Goal: Navigation & Orientation: Find specific page/section

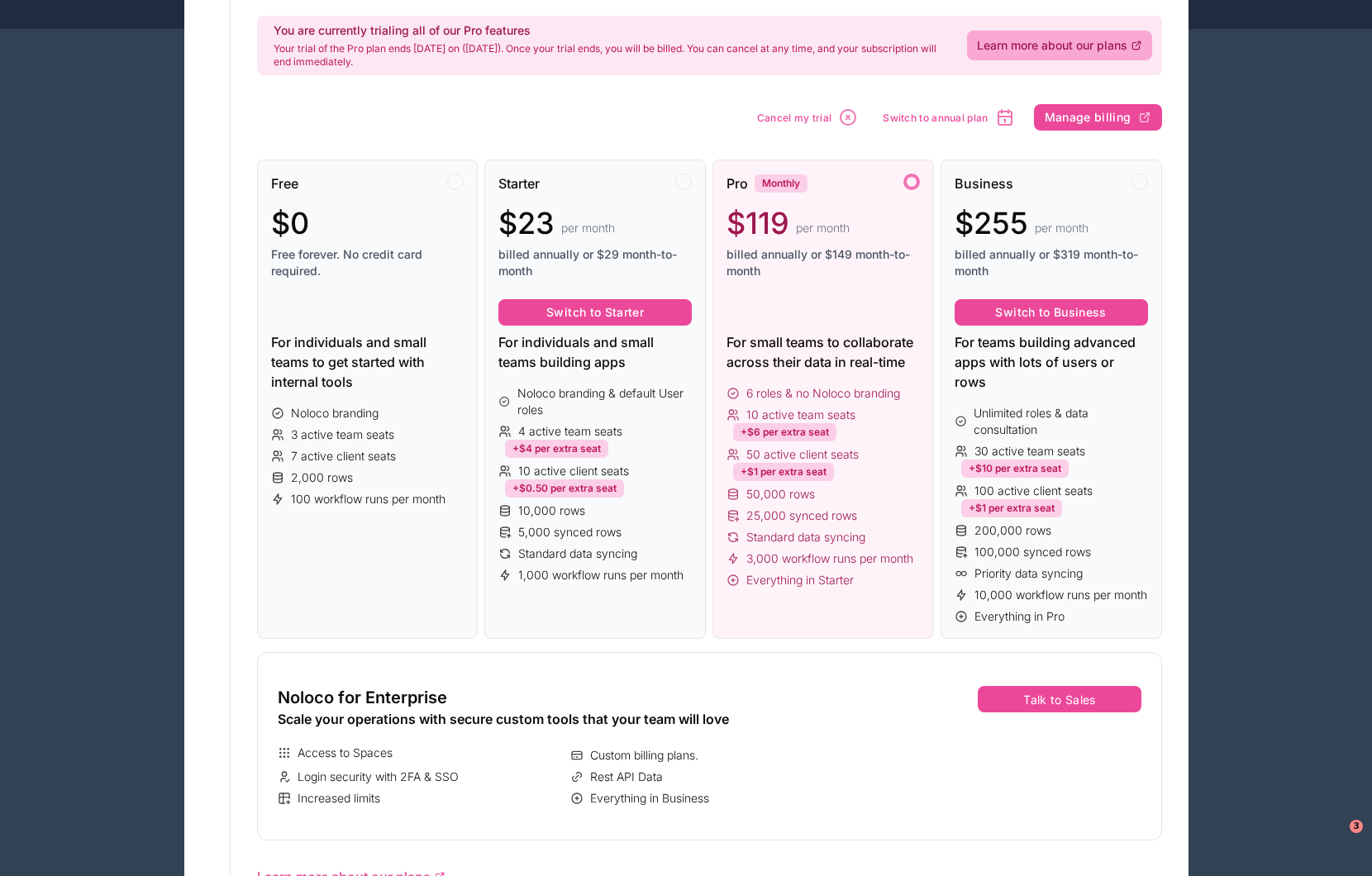
scroll to position [118, 0]
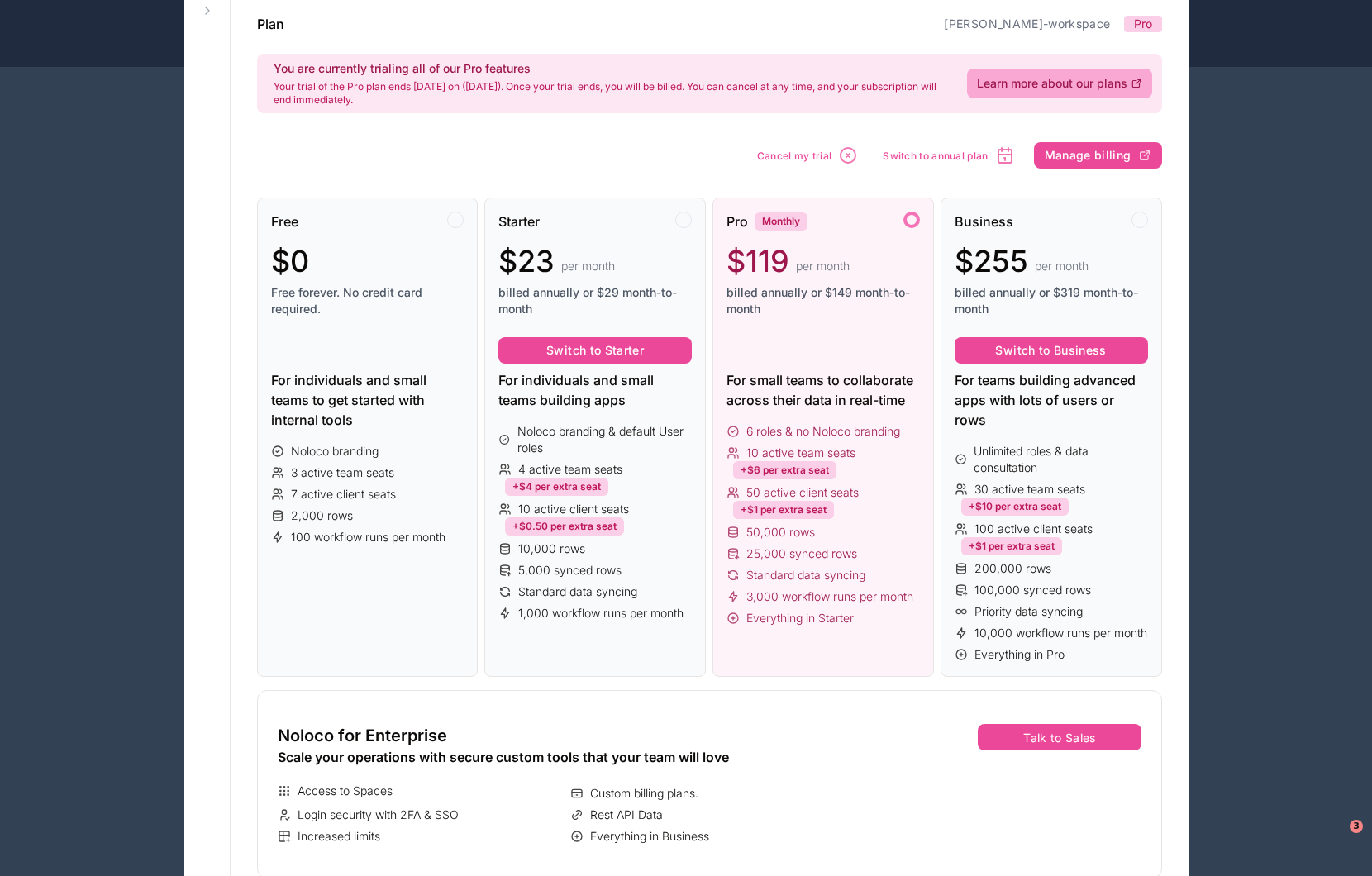
click at [823, 357] on div at bounding box center [823, 350] width 193 height 26
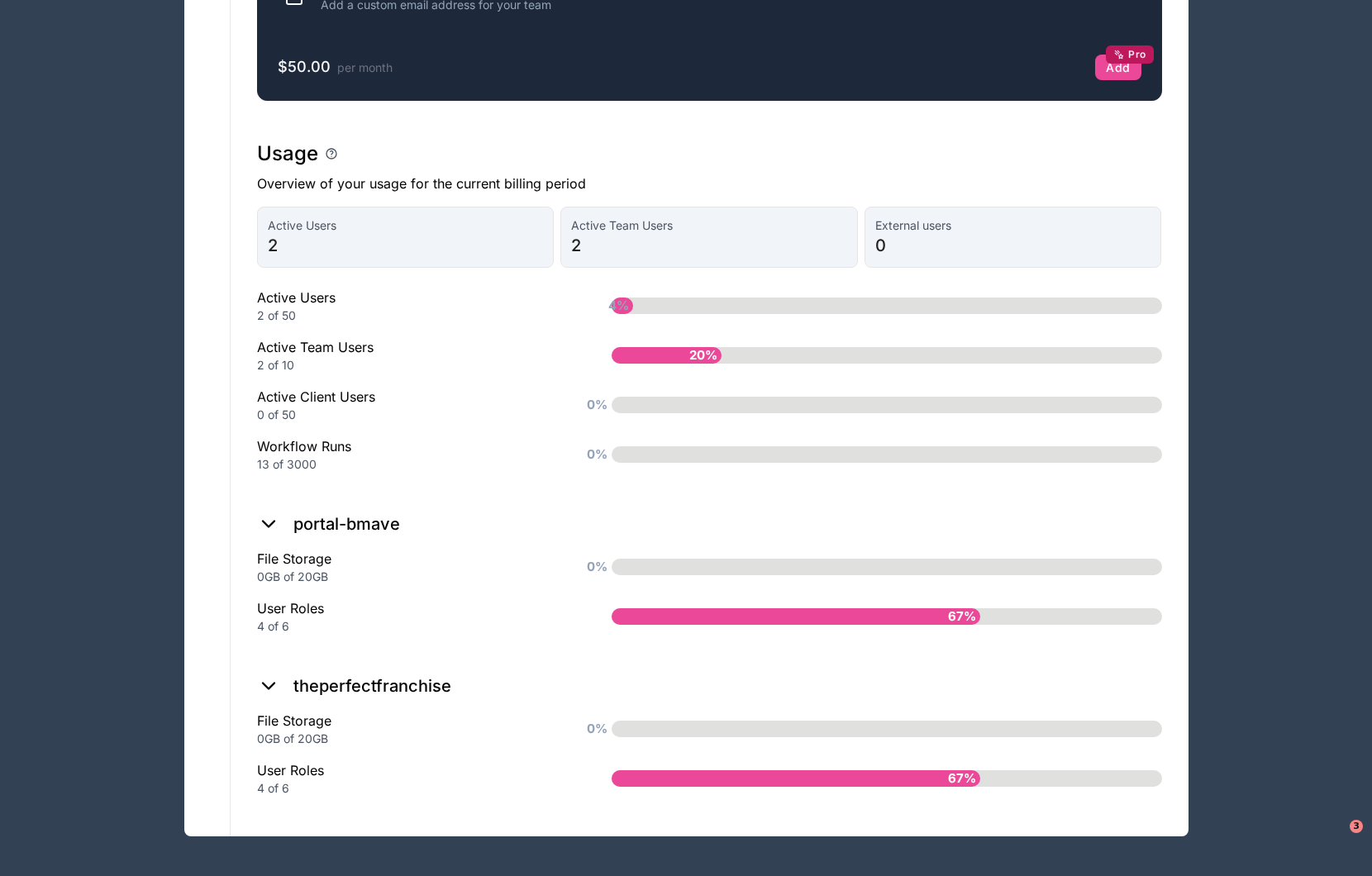
scroll to position [0, 0]
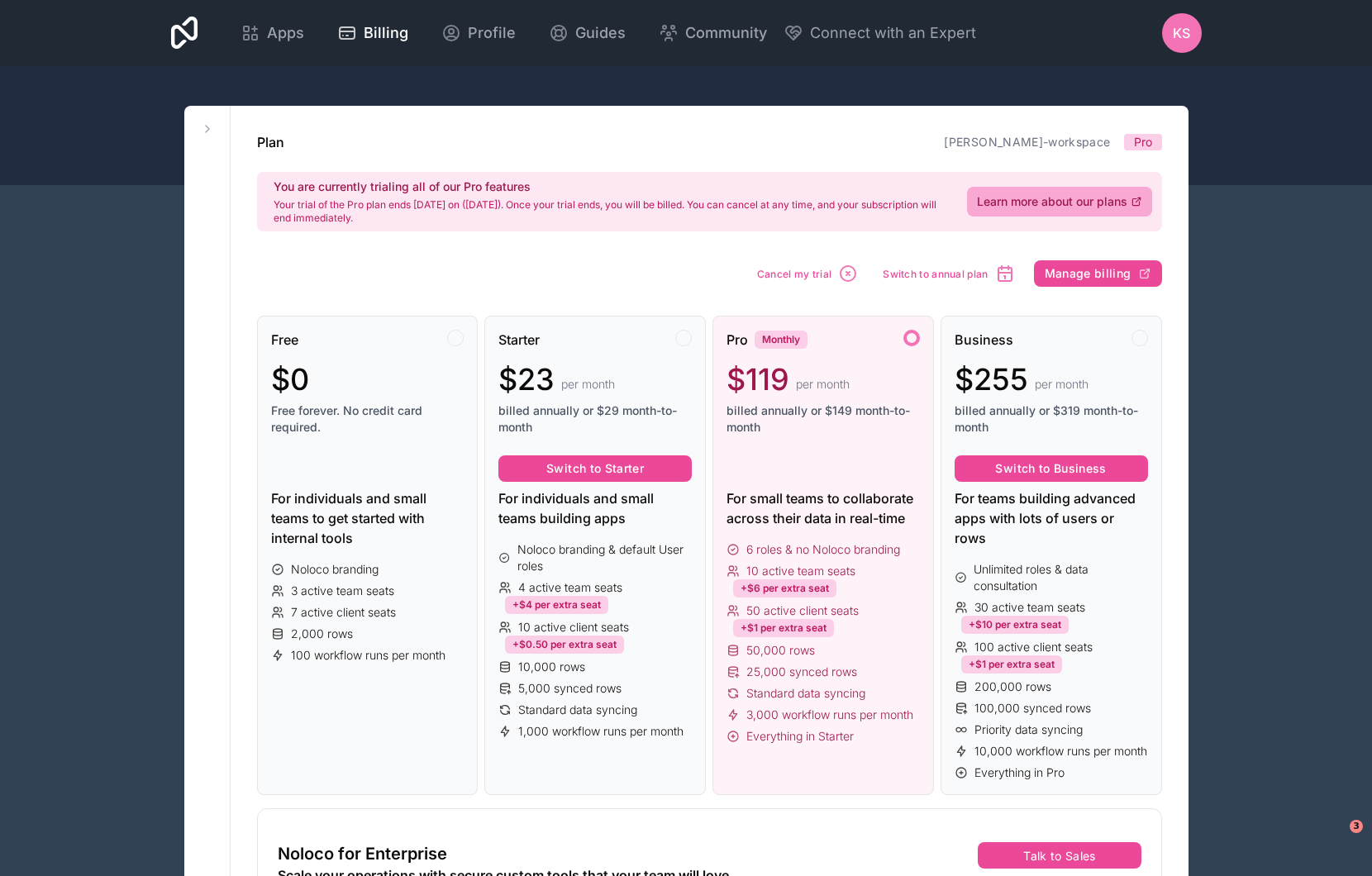
click at [264, 33] on div "Apps" at bounding box center [272, 33] width 63 height 23
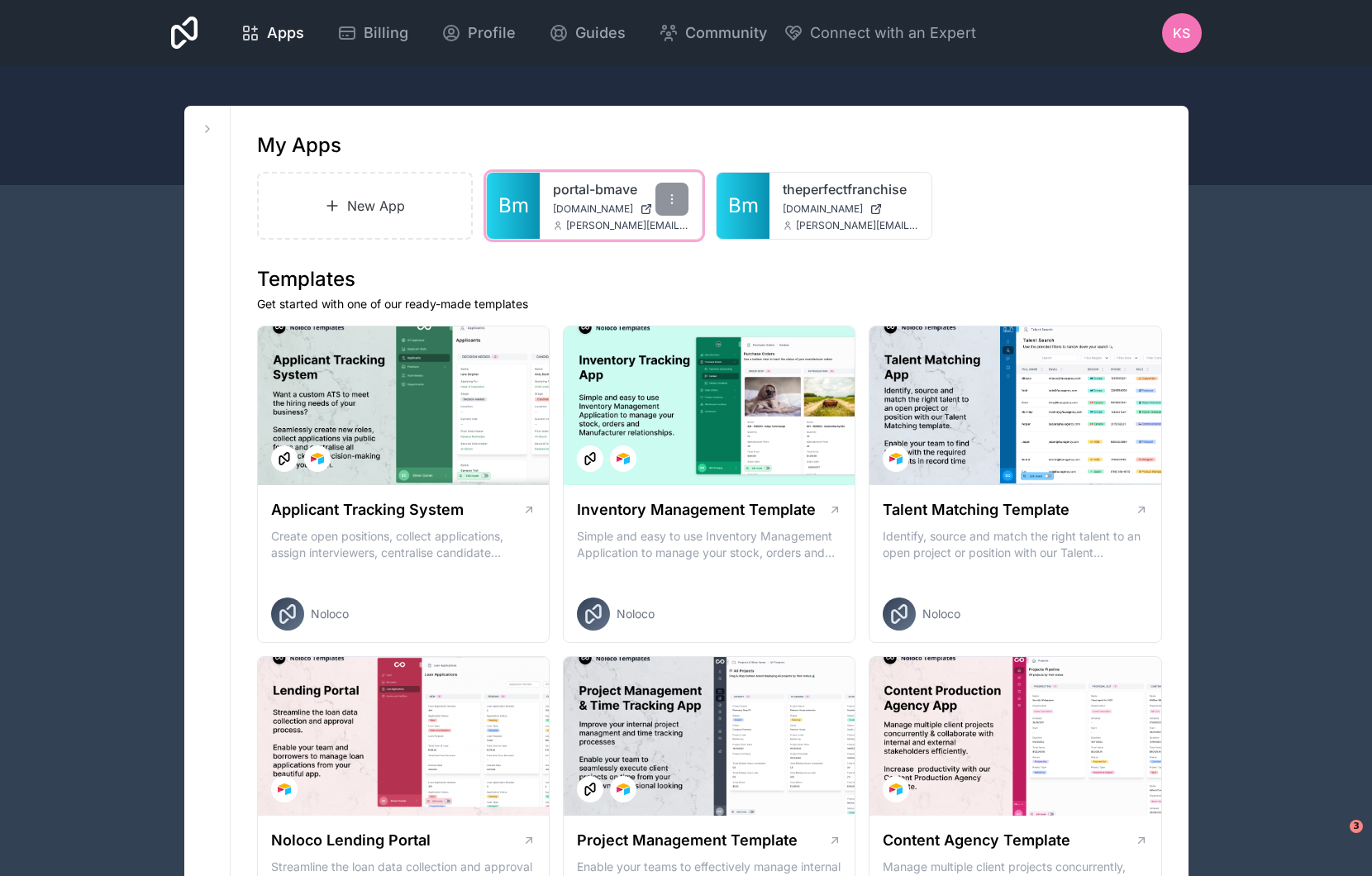
click at [524, 201] on span "Bm" at bounding box center [514, 205] width 31 height 26
